Goal: Navigation & Orientation: Find specific page/section

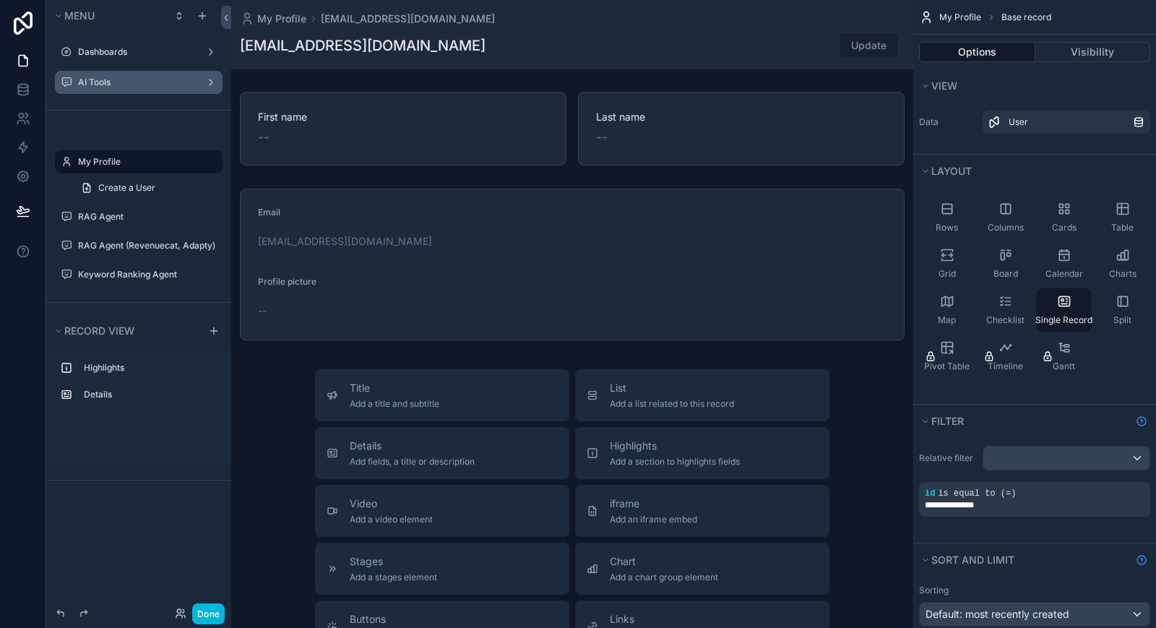
click at [0, 0] on div "scrollable content" at bounding box center [0, 0] width 0 height 0
click at [137, 82] on label "AI Tools" at bounding box center [136, 83] width 116 height 12
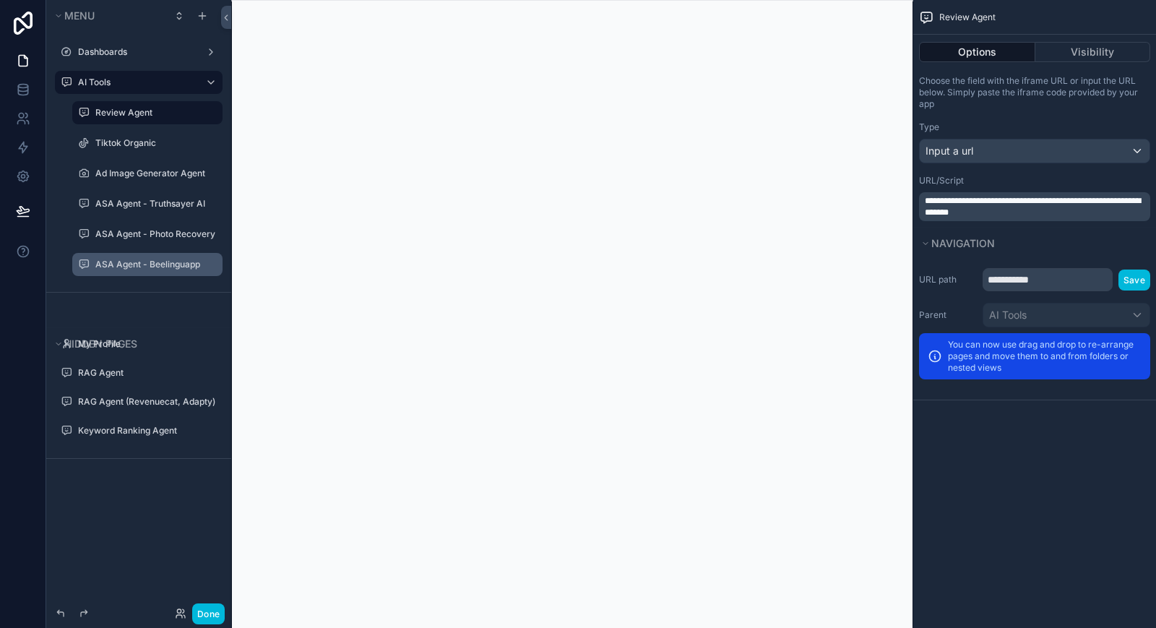
click at [148, 264] on label "ASA Agent - Beelinguapp" at bounding box center [154, 265] width 118 height 12
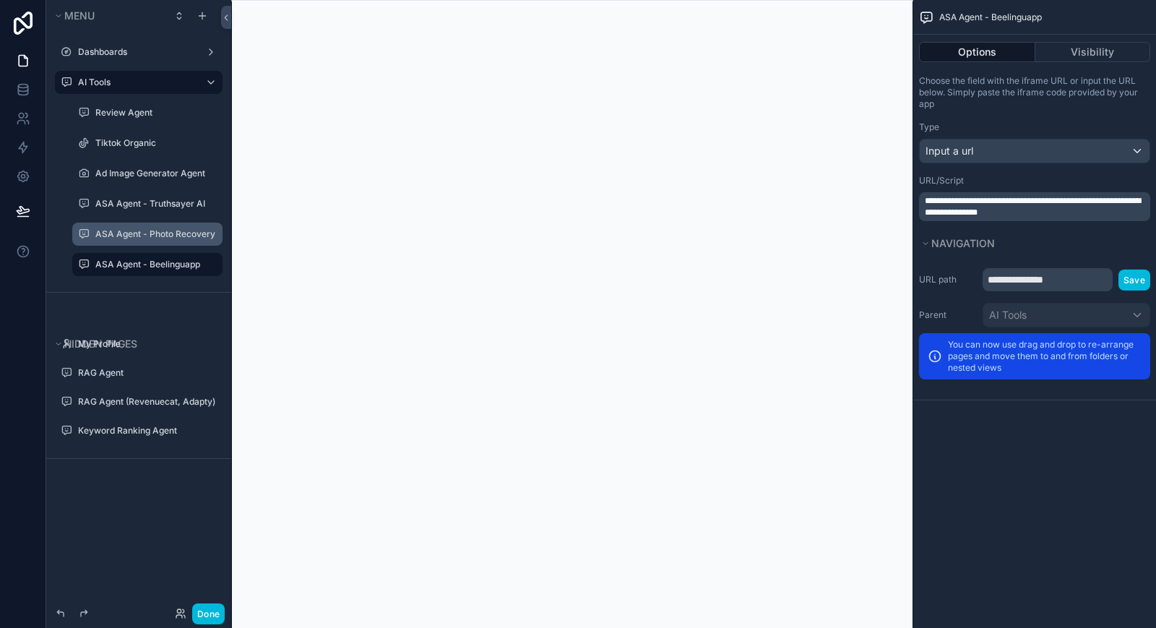
click at [160, 223] on div "ASA Agent - Photo Recovery" at bounding box center [147, 234] width 145 height 23
click at [152, 236] on label "ASA Agent - Photo Recovery" at bounding box center [155, 234] width 120 height 12
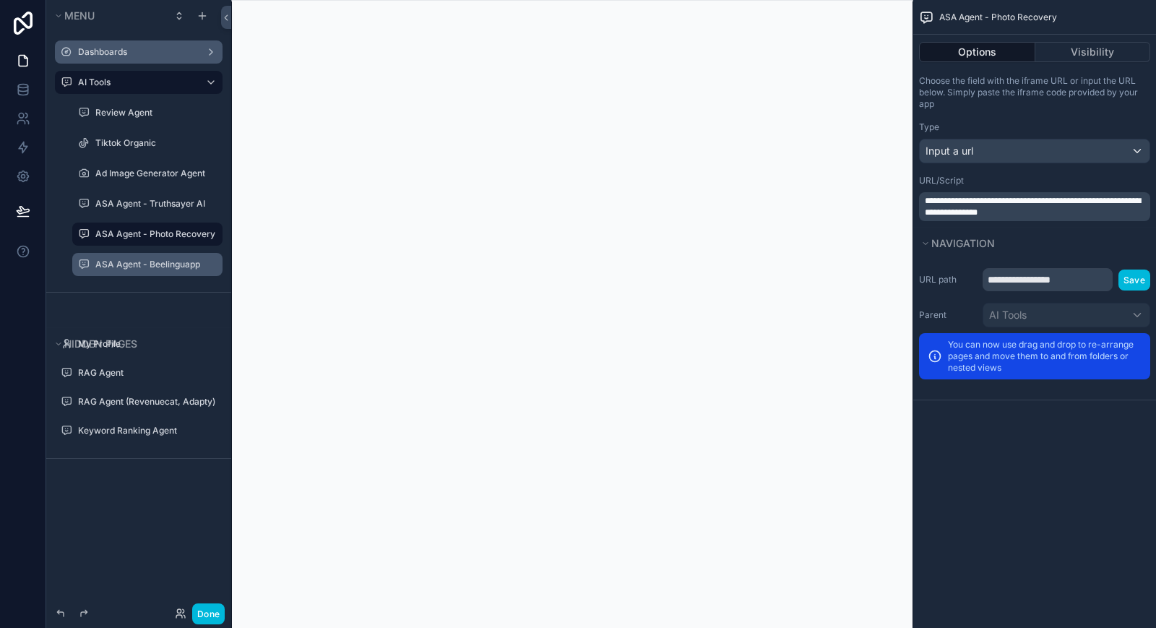
click at [95, 56] on label "Dashboards" at bounding box center [136, 52] width 116 height 12
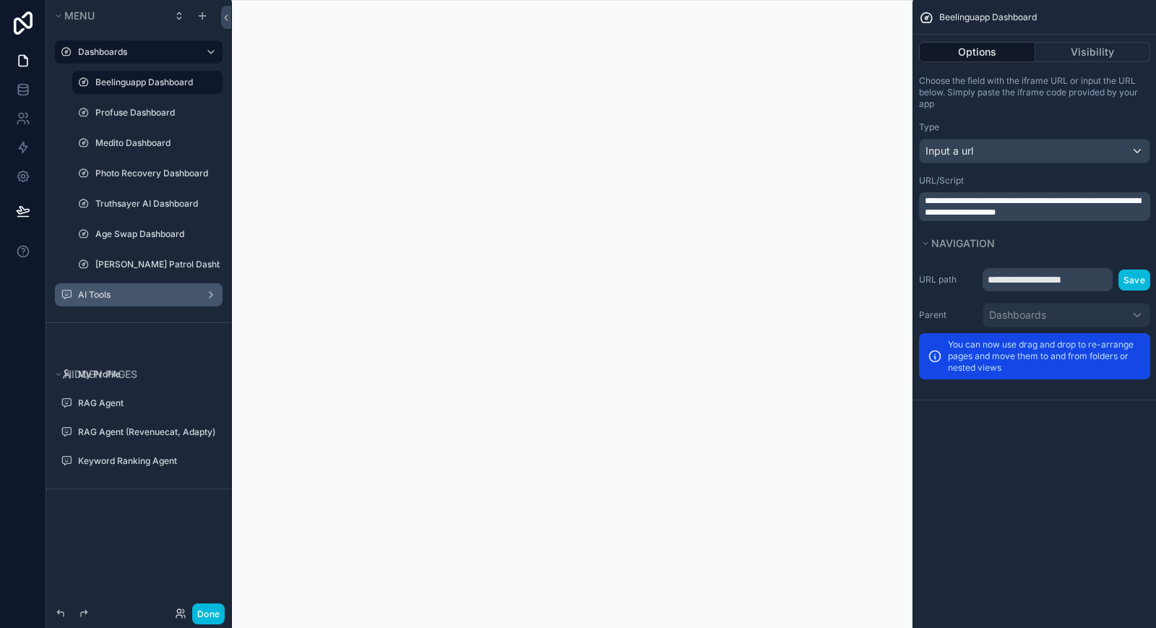
click at [113, 86] on label "Beelinguapp Dashboard" at bounding box center [154, 83] width 118 height 12
click at [113, 102] on div "Profuse Dashboard" at bounding box center [147, 112] width 145 height 23
click at [108, 110] on label "Profuse Dashboard" at bounding box center [154, 113] width 118 height 12
click at [593, 489] on div "scrollable content" at bounding box center [572, 314] width 682 height 628
click at [102, 293] on label "AI Tools" at bounding box center [136, 295] width 116 height 12
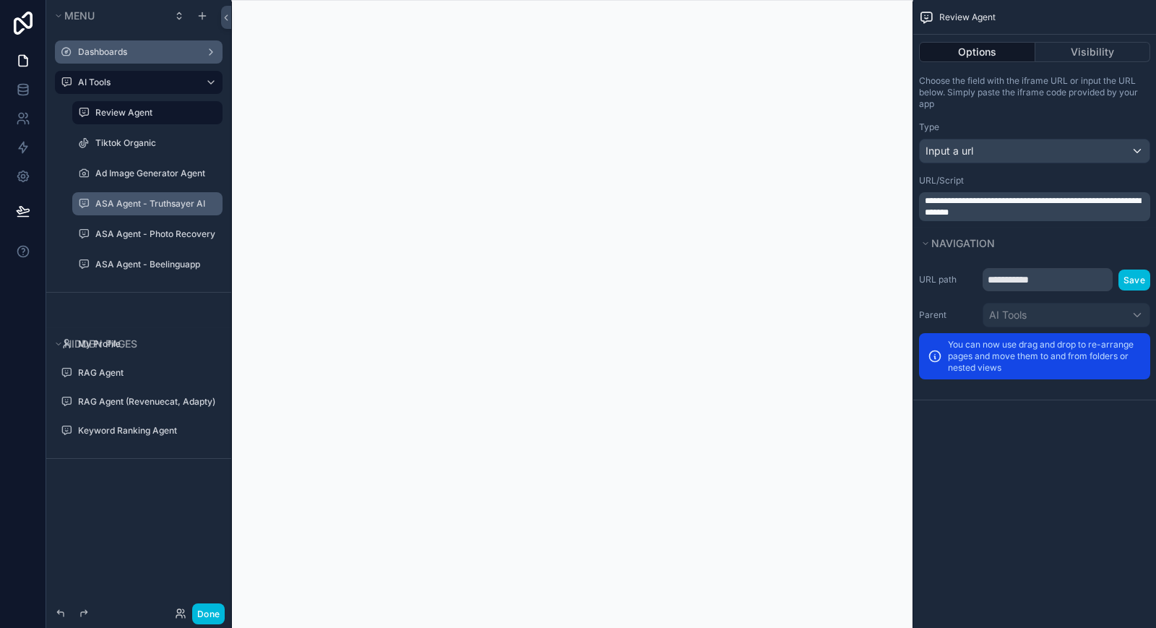
click at [131, 204] on label "ASA Agent - Truthsayer AI" at bounding box center [154, 204] width 118 height 12
